Goal: Check status

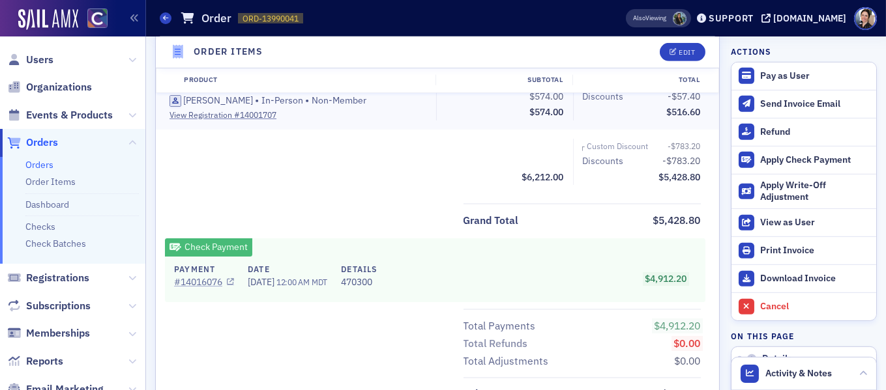
scroll to position [1351, 0]
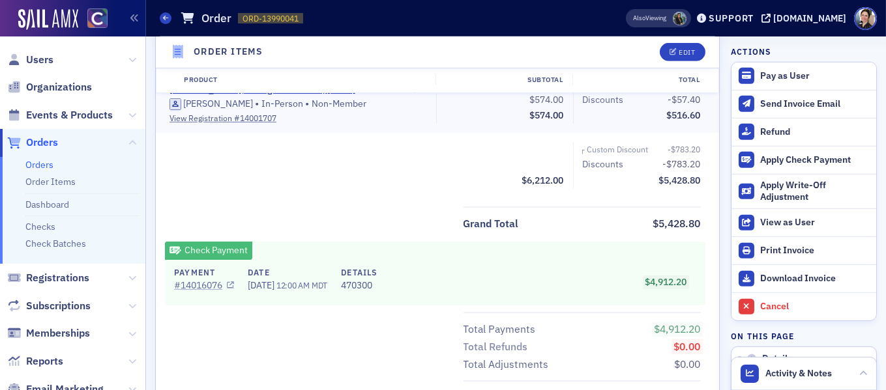
click at [207, 285] on link "# 14016076" at bounding box center [204, 286] width 60 height 14
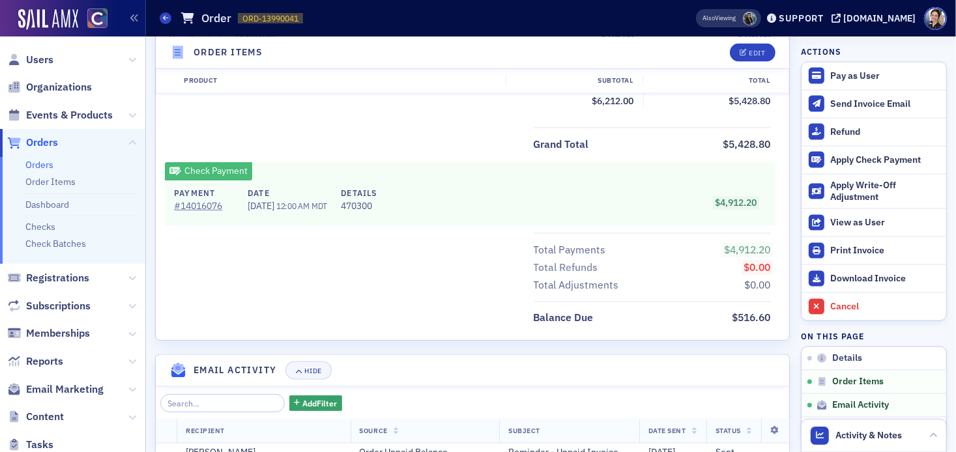
scroll to position [1430, 0]
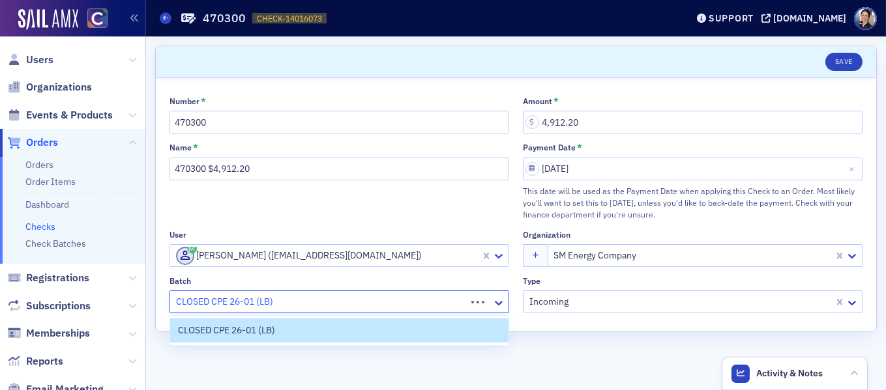
click at [299, 301] on div at bounding box center [320, 302] width 290 height 16
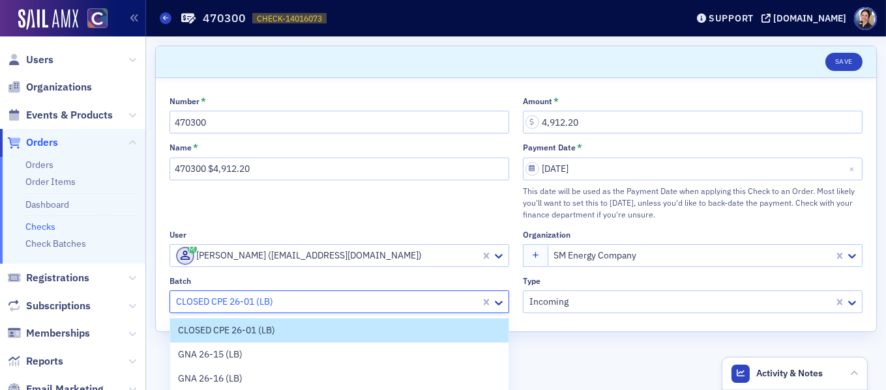
click at [327, 303] on div at bounding box center [327, 302] width 304 height 16
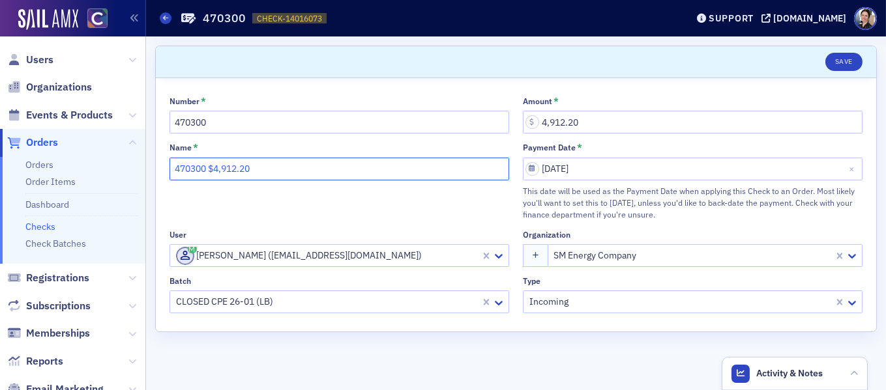
click at [214, 171] on input "470300 $4,912.20" at bounding box center [339, 169] width 340 height 23
click at [203, 170] on input "470300 $4,912.20" at bounding box center [339, 169] width 340 height 23
